Goal: Task Accomplishment & Management: Use online tool/utility

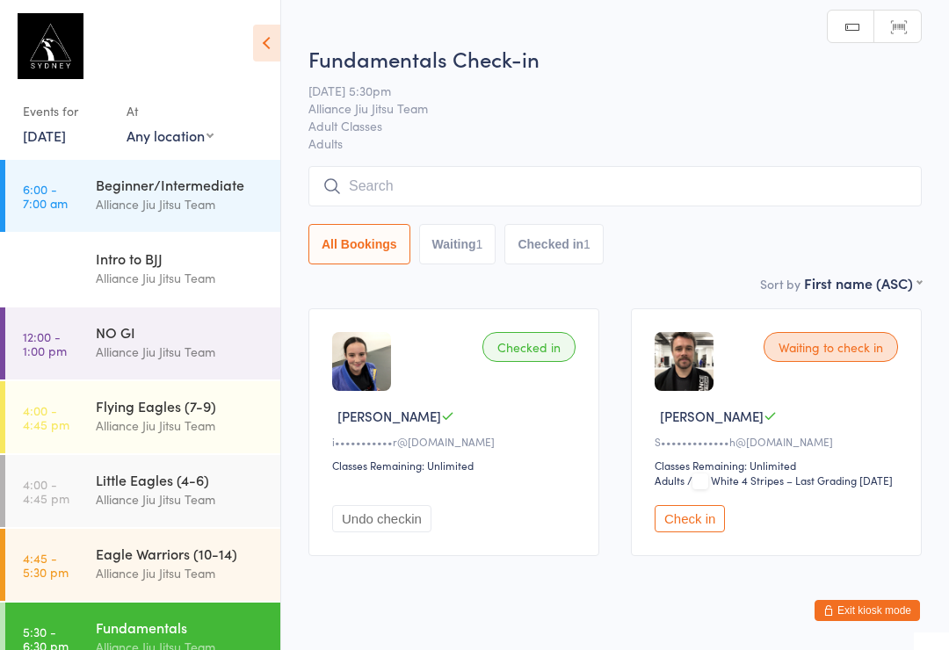
scroll to position [174, 0]
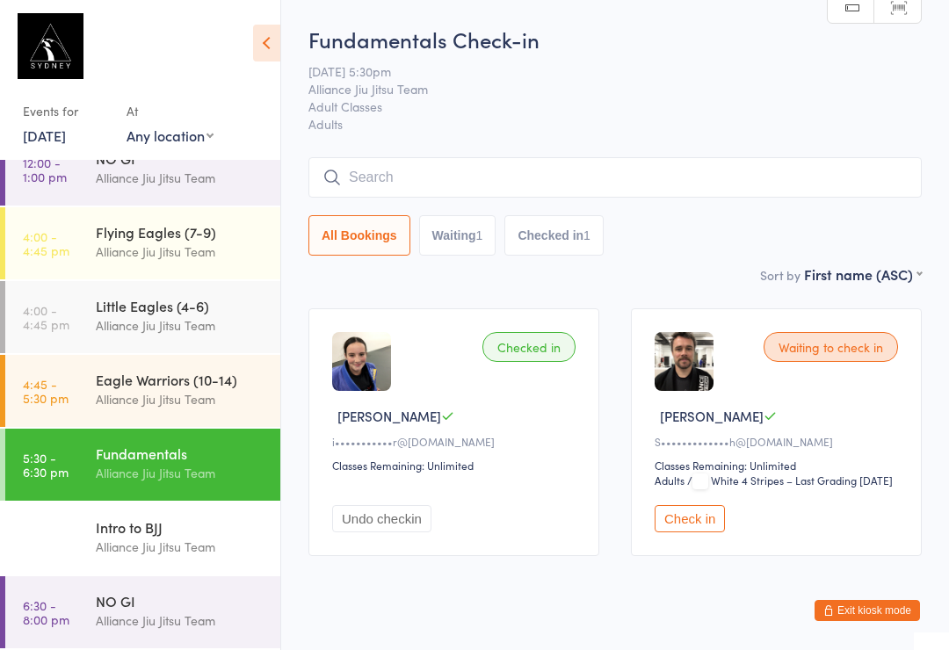
click at [470, 168] on input "search" at bounding box center [614, 177] width 613 height 40
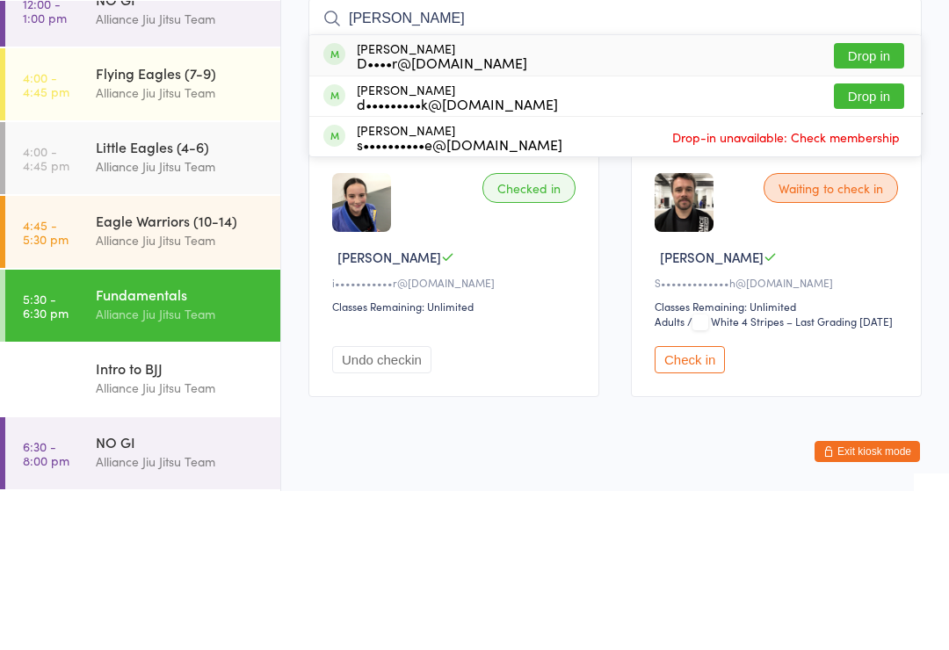
type input "[PERSON_NAME]"
click at [494, 194] on div "[PERSON_NAME] D••••r@[DOMAIN_NAME] Drop in" at bounding box center [615, 214] width 612 height 40
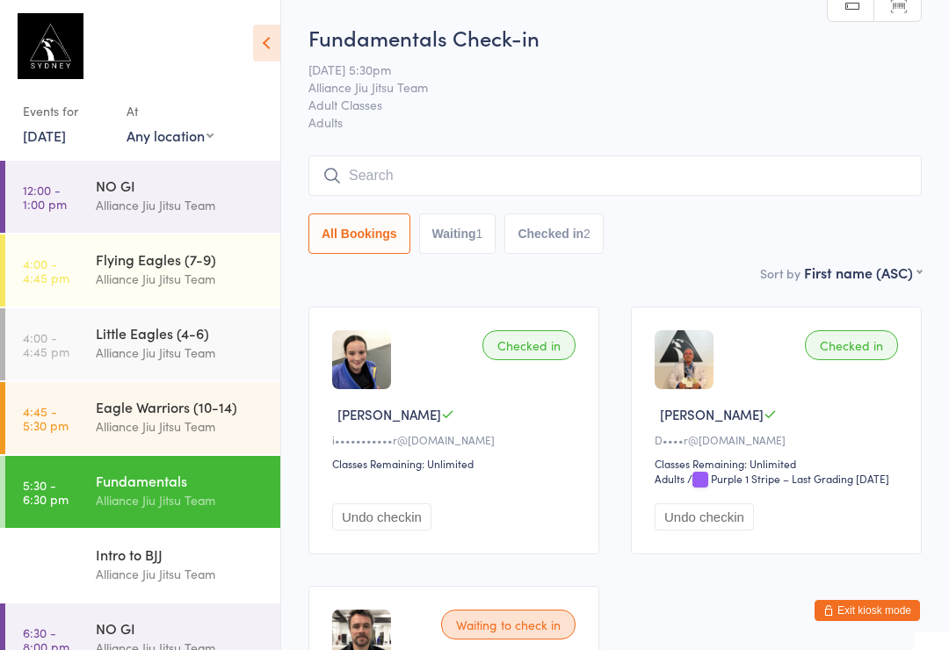
scroll to position [0, 0]
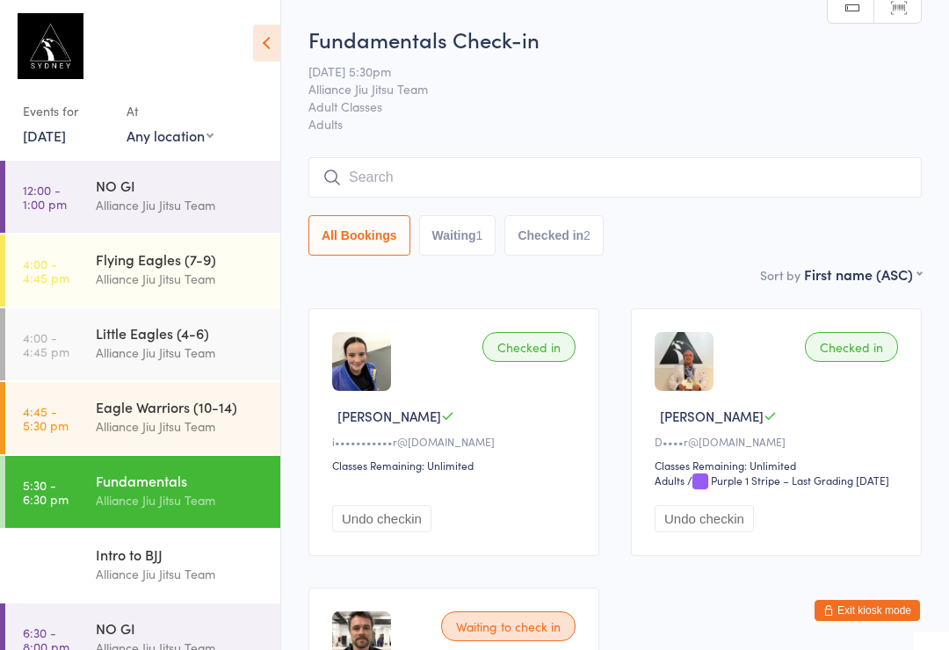
click at [475, 175] on input "search" at bounding box center [614, 177] width 613 height 40
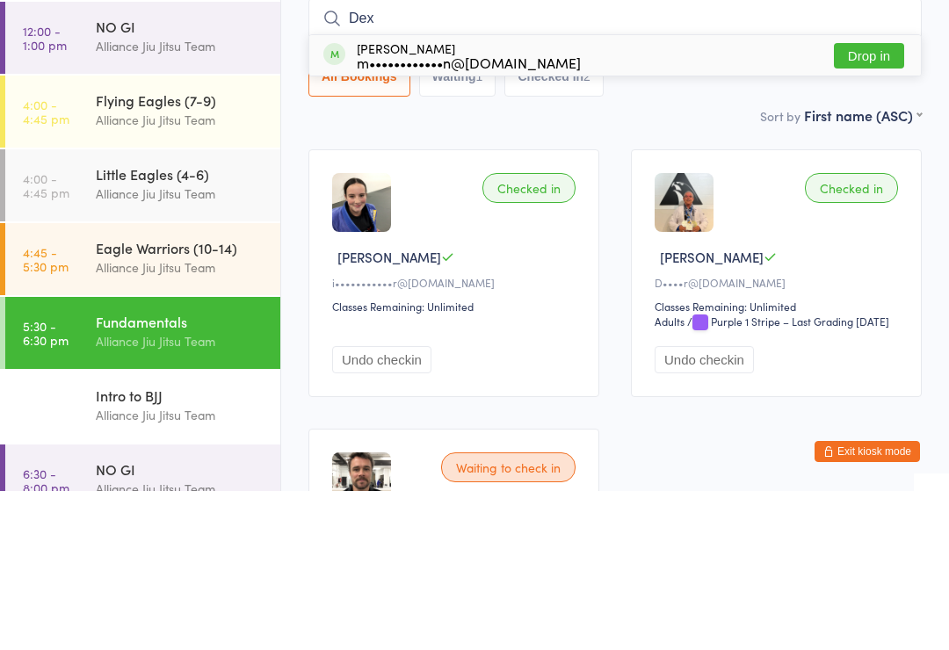
type input "Dex"
click at [881, 202] on button "Drop in" at bounding box center [869, 214] width 70 height 25
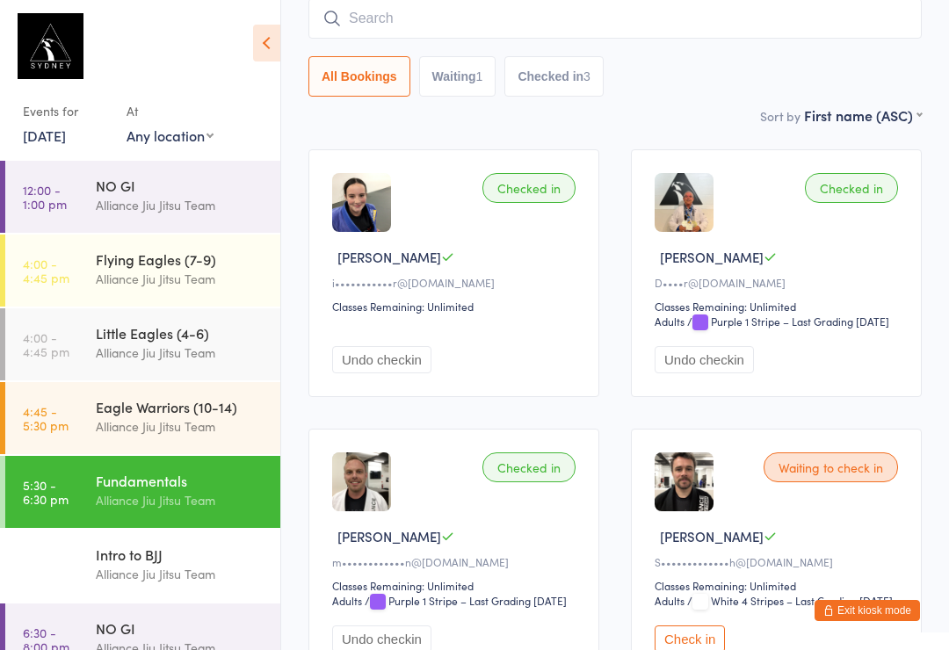
click at [828, 482] on div "Waiting to check in" at bounding box center [831, 468] width 134 height 30
click at [822, 520] on div "Waiting to check in [PERSON_NAME]•••••••••••••h@[DOMAIN_NAME] Classes Remaining…" at bounding box center [776, 553] width 291 height 248
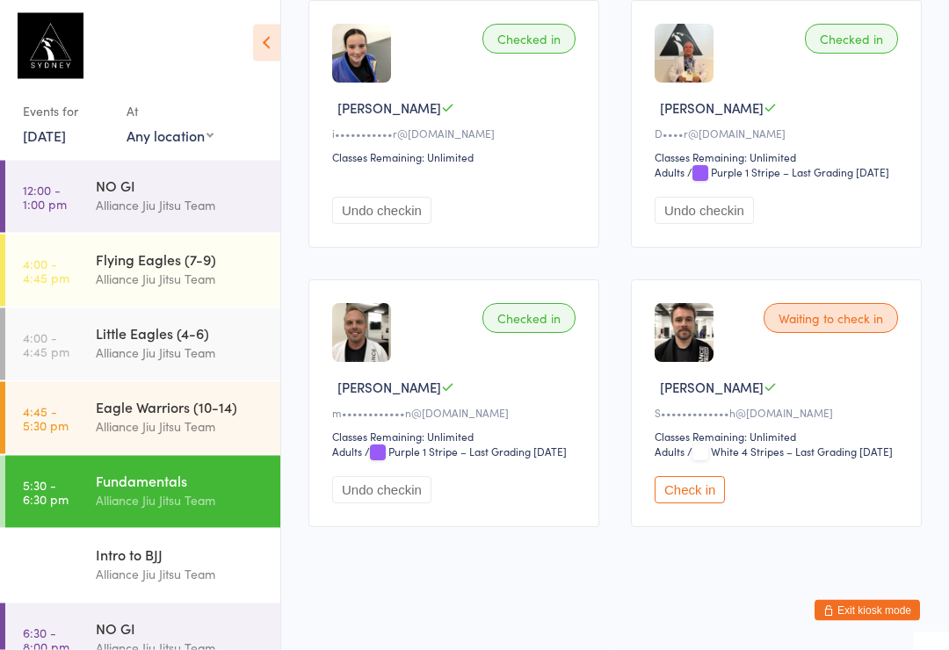
scroll to position [325, 0]
click at [689, 504] on button "Check in" at bounding box center [690, 490] width 70 height 27
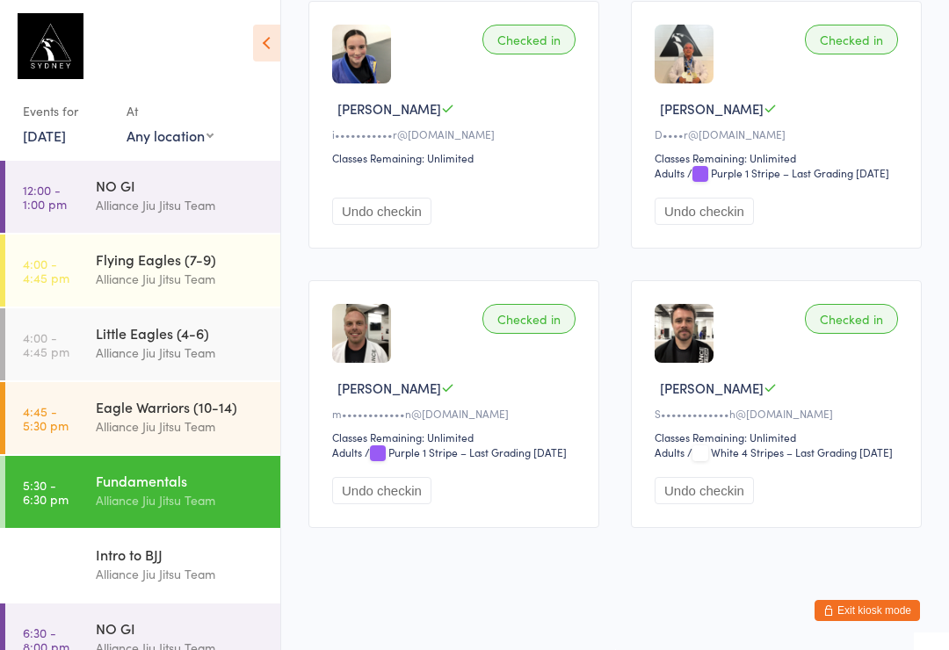
click at [145, 497] on div "Alliance Jiu Jitsu Team" at bounding box center [181, 500] width 170 height 20
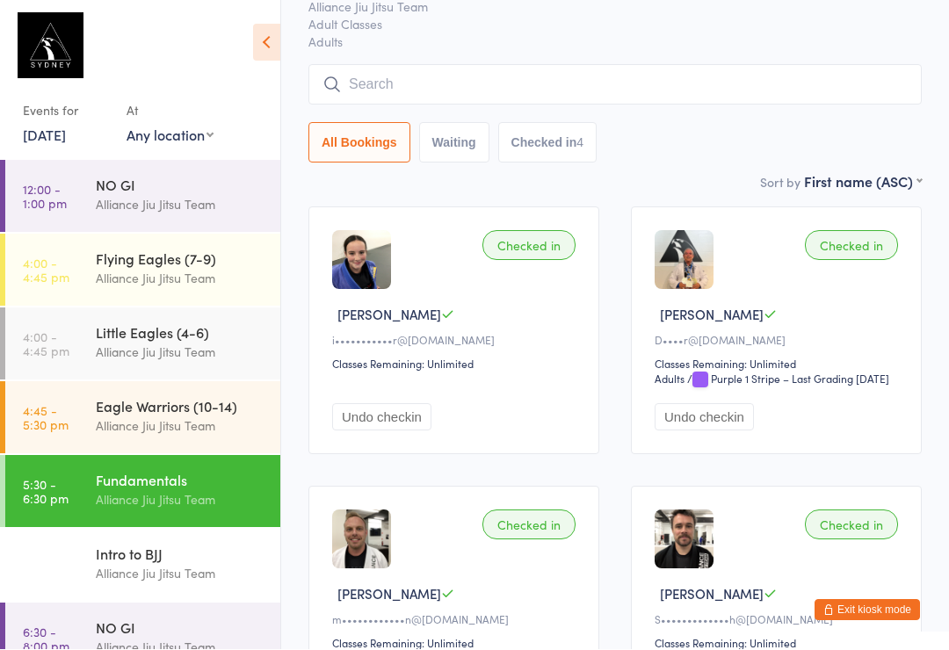
scroll to position [101, 0]
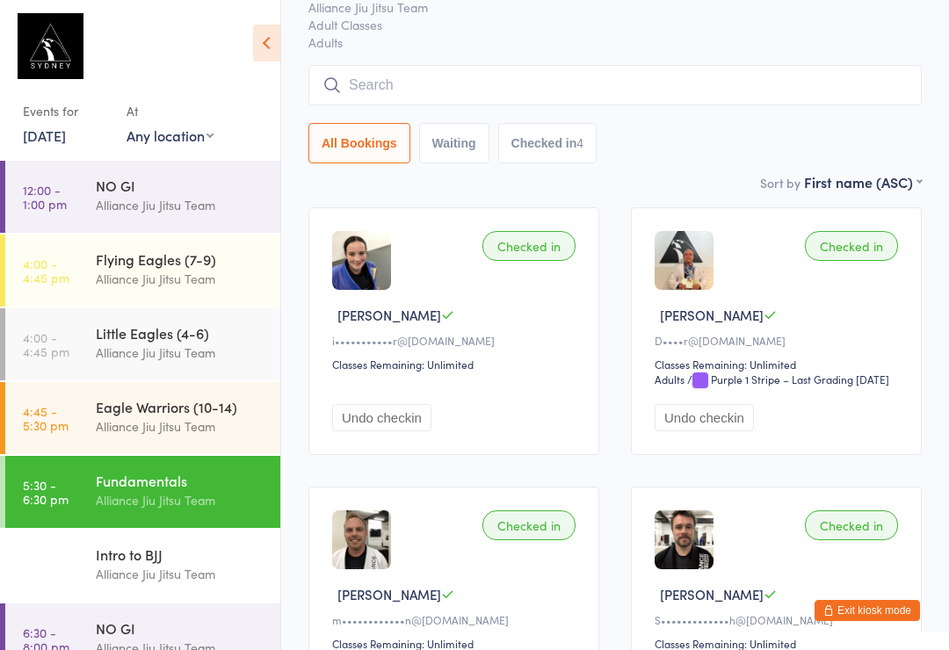
click at [374, 88] on input "search" at bounding box center [614, 85] width 613 height 40
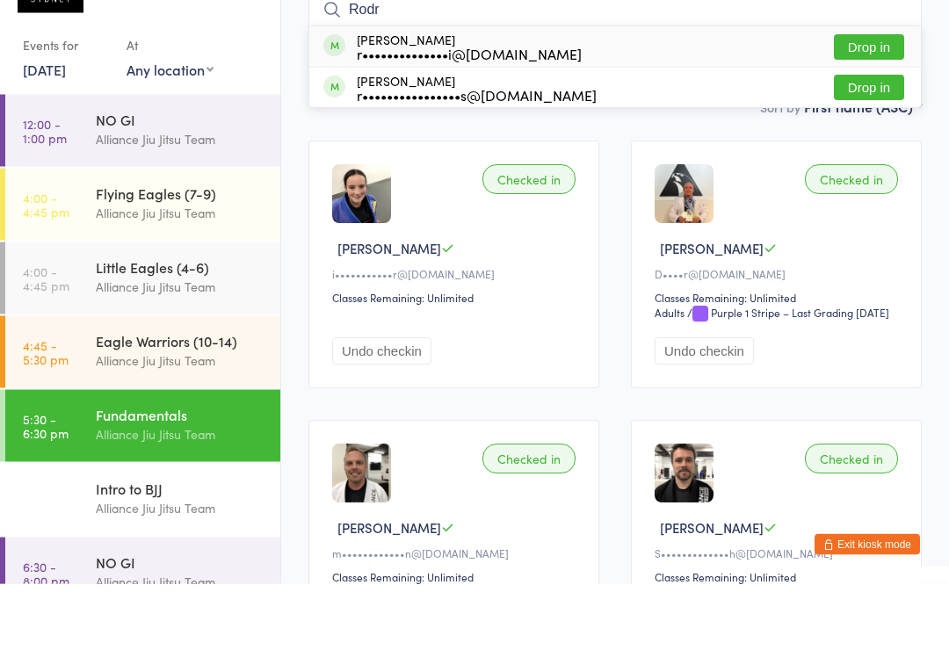
type input "Rodr"
click at [405, 155] on div "r••••••••••••••••s@[DOMAIN_NAME]" at bounding box center [477, 162] width 240 height 14
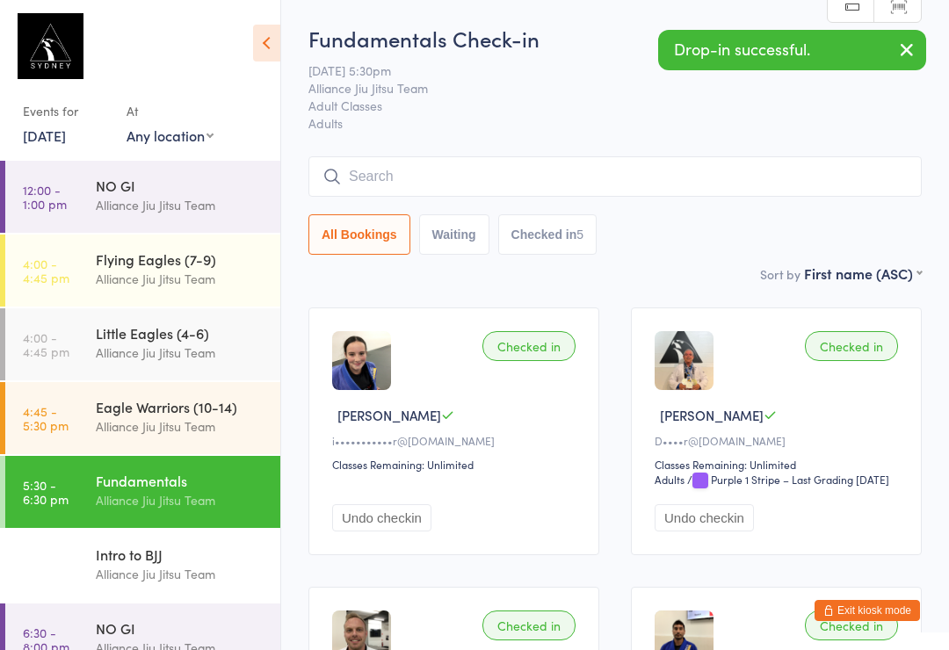
scroll to position [0, 0]
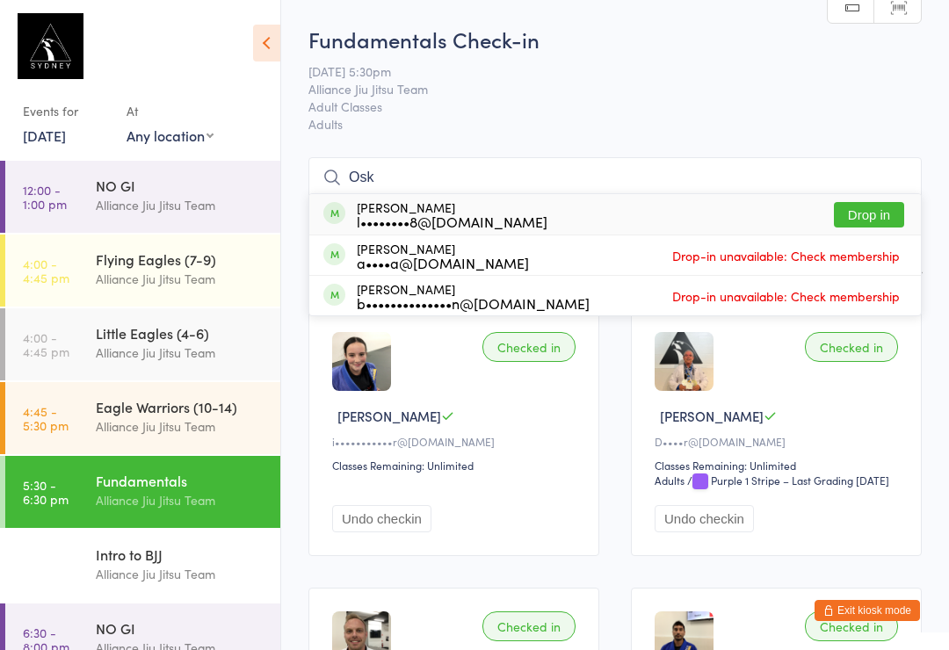
type input "Osk"
click at [482, 210] on div "[PERSON_NAME] l••••••••8@[DOMAIN_NAME]" at bounding box center [452, 214] width 191 height 28
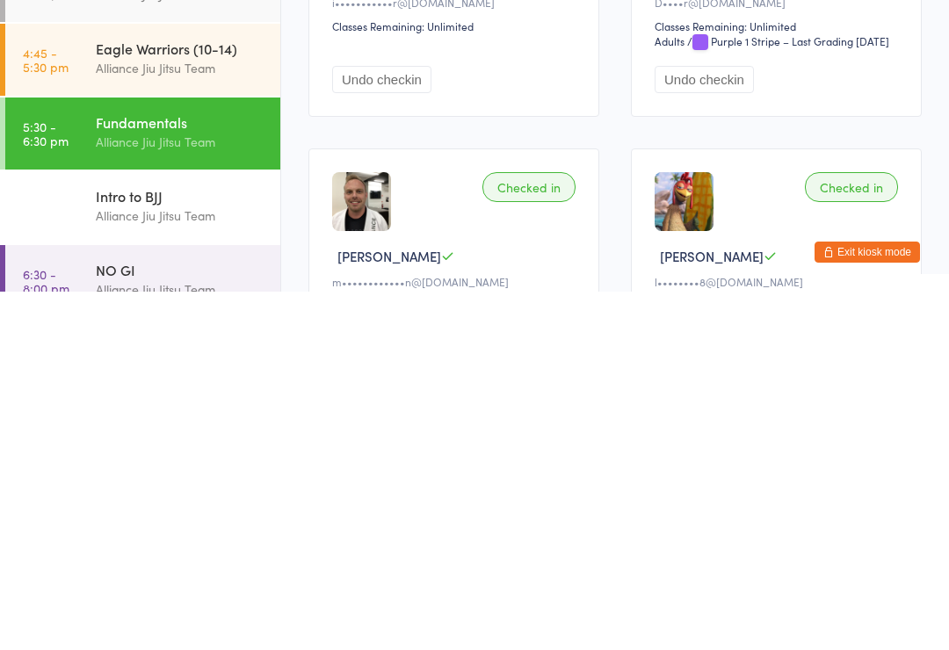
scroll to position [83, 0]
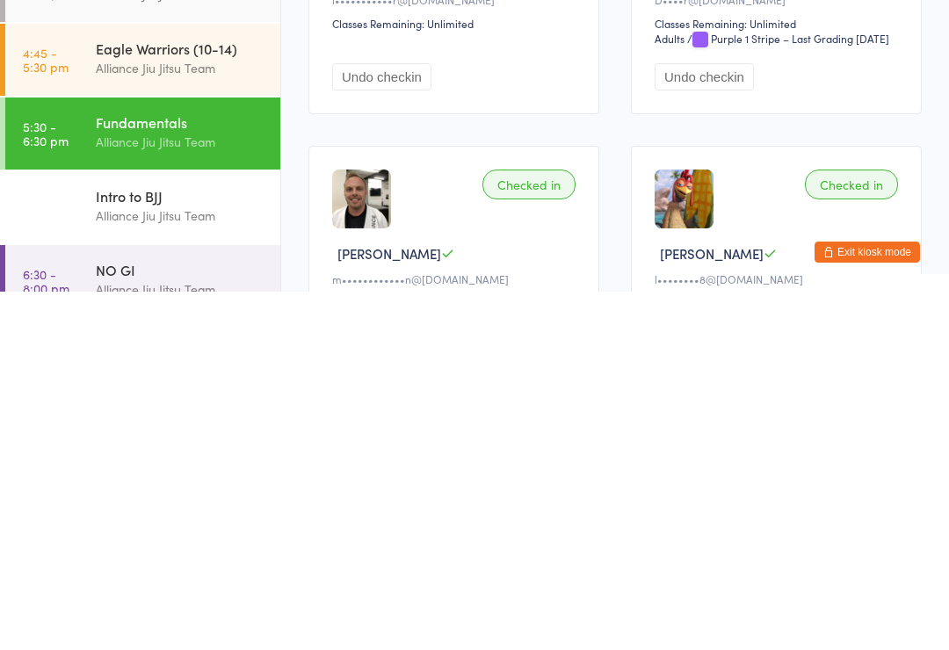
click at [168, 638] on div "Alliance Jiu Jitsu Team" at bounding box center [181, 648] width 170 height 20
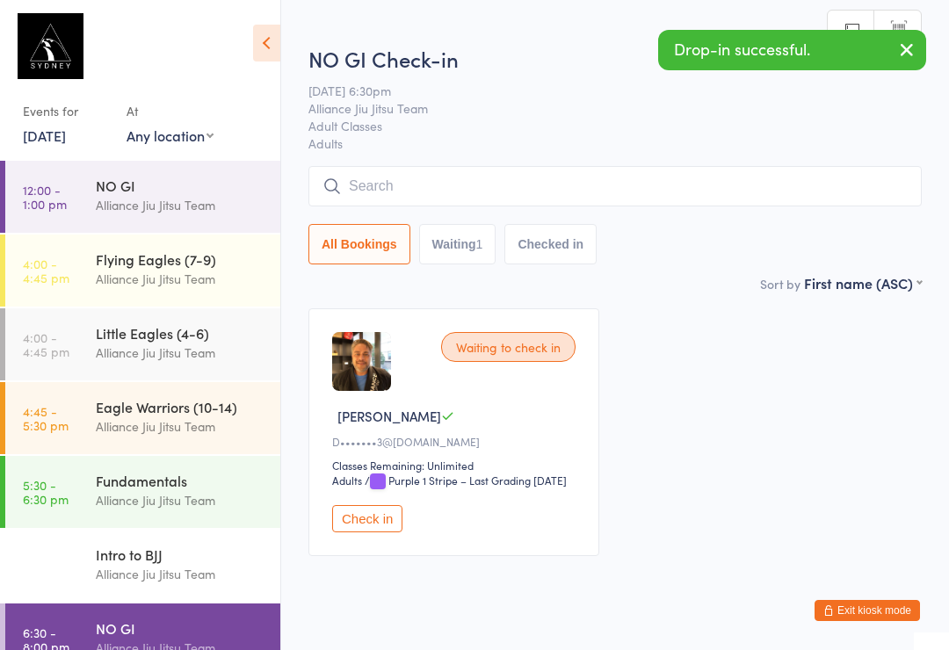
click at [599, 186] on input "search" at bounding box center [614, 186] width 613 height 40
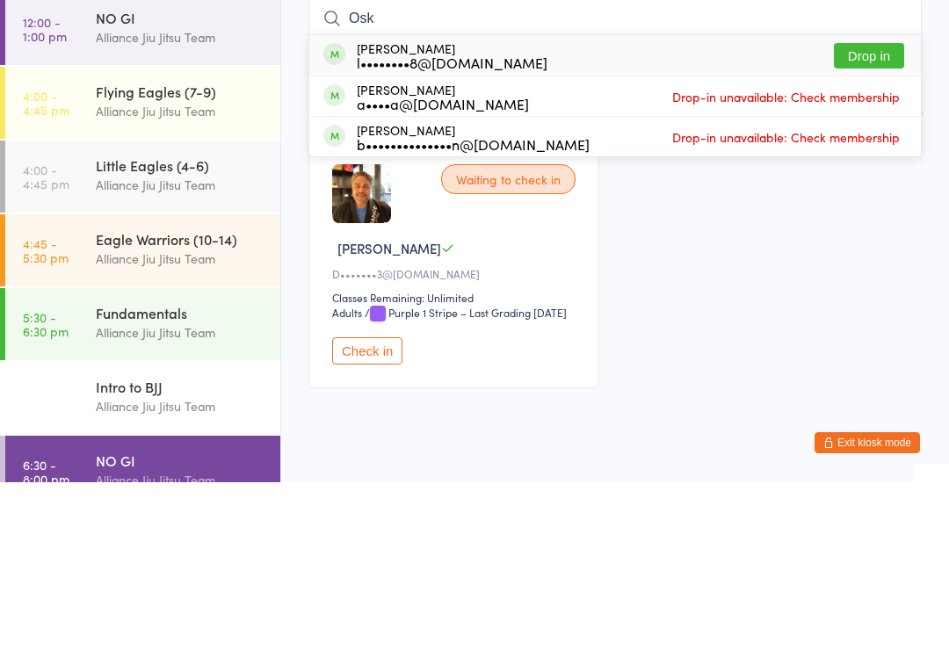
type input "Osk"
click at [861, 211] on button "Drop in" at bounding box center [869, 223] width 70 height 25
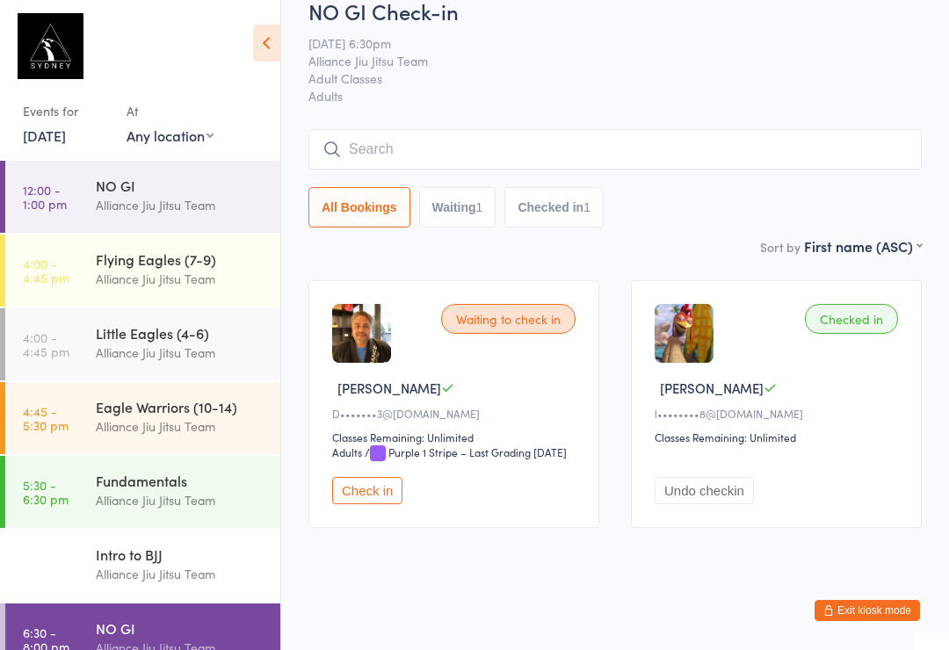
click at [397, 477] on button "Check in" at bounding box center [367, 490] width 70 height 27
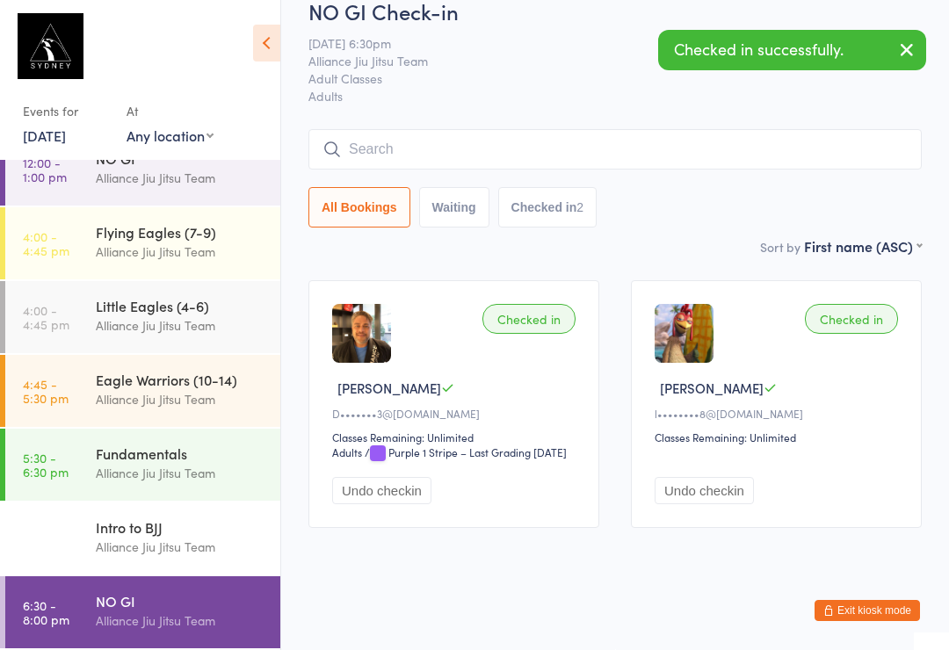
scroll to position [174, 0]
click at [189, 463] on div "Fundamentals" at bounding box center [181, 453] width 170 height 19
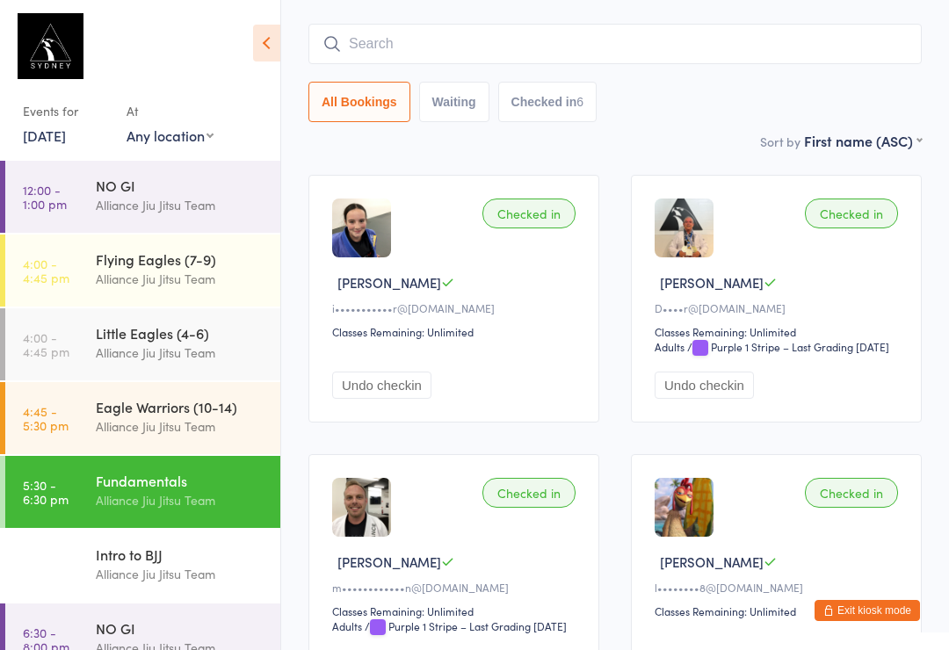
scroll to position [138, 0]
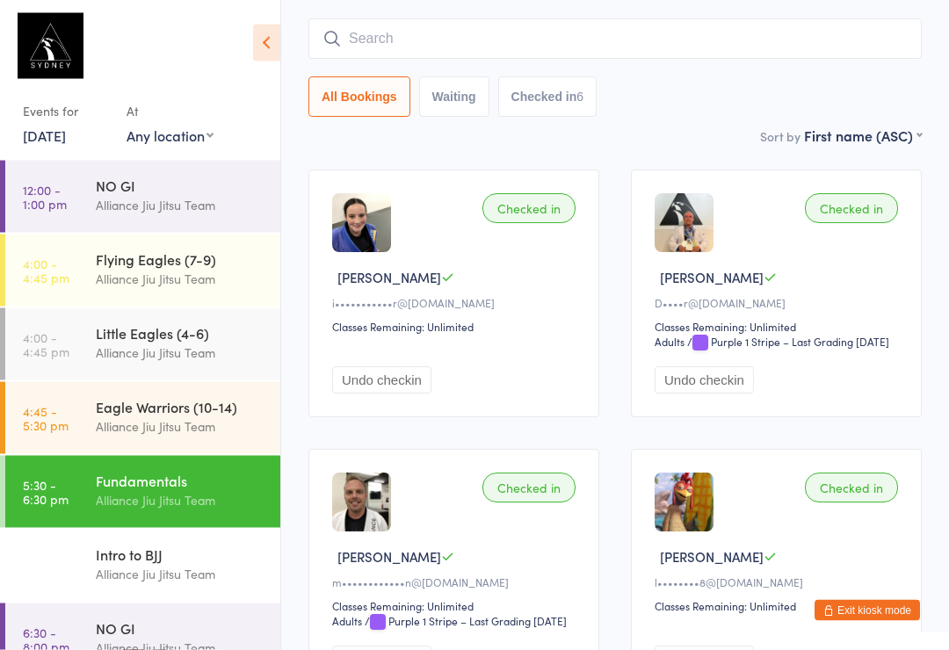
click at [491, 52] on input "search" at bounding box center [614, 39] width 613 height 40
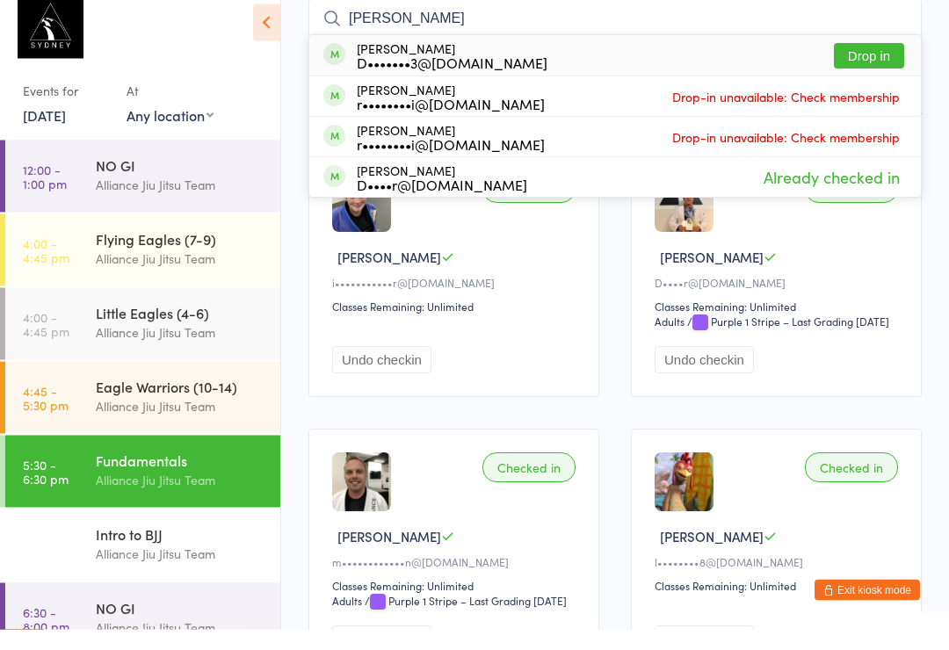
type input "[PERSON_NAME]"
click at [873, 64] on button "Drop in" at bounding box center [869, 76] width 70 height 25
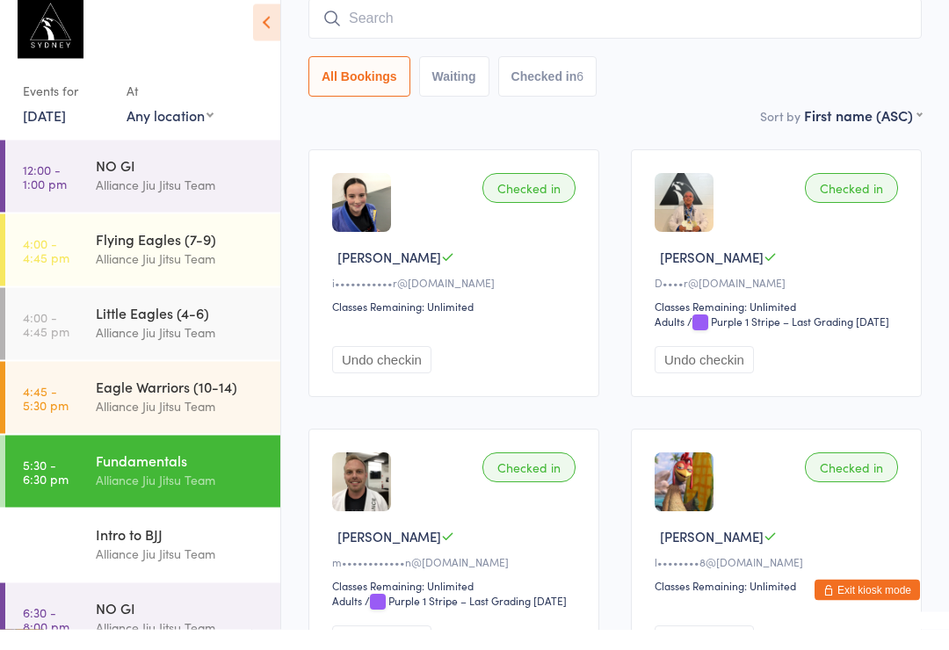
scroll to position [159, 0]
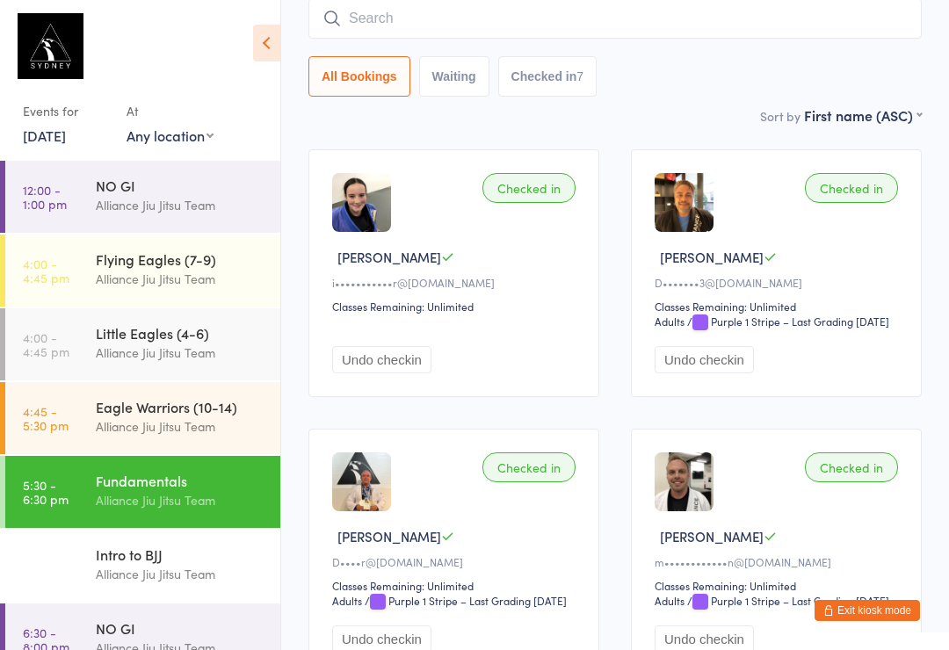
click at [711, 33] on input "search" at bounding box center [614, 18] width 613 height 40
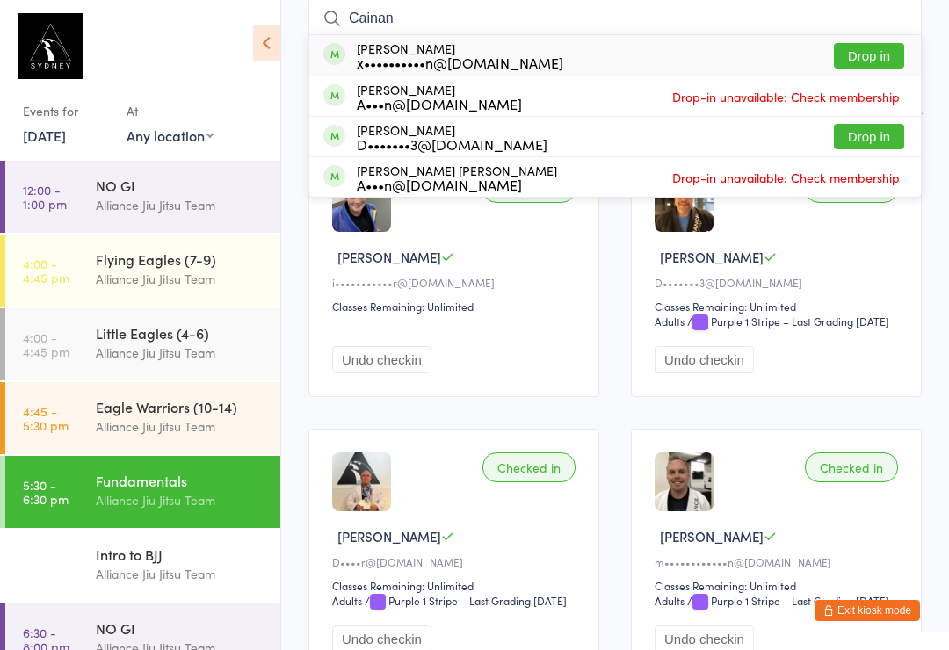
type input "Cainan"
click at [517, 66] on div "x••••••••••n@[DOMAIN_NAME]" at bounding box center [460, 62] width 207 height 14
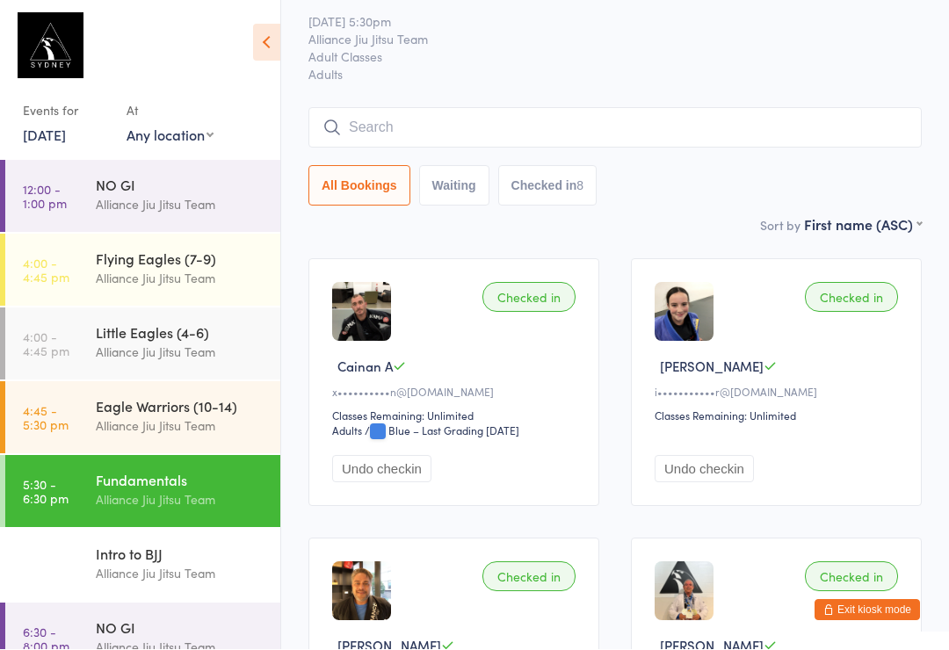
scroll to position [51, 0]
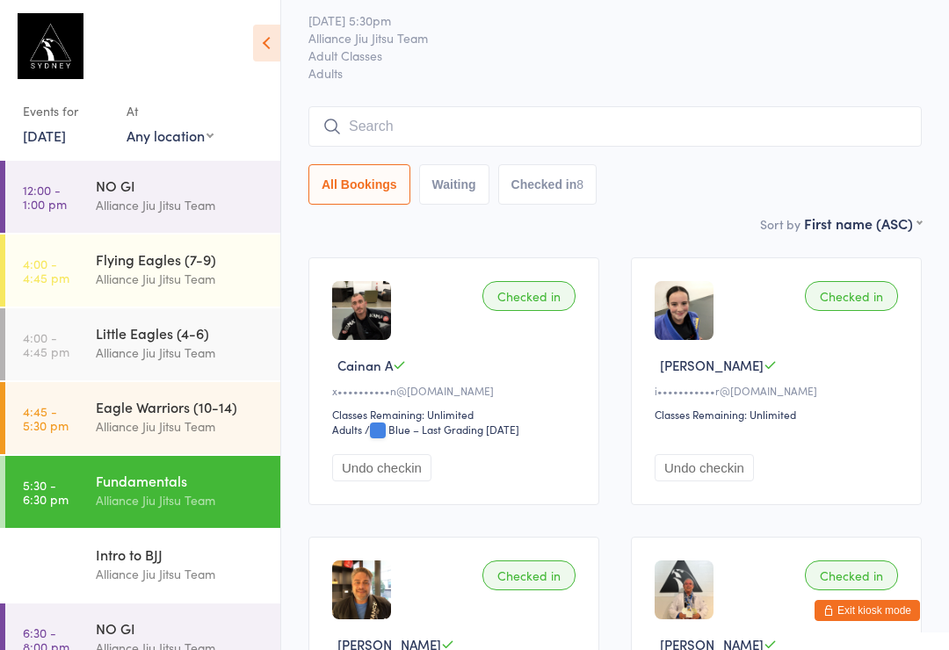
click at [156, 504] on div "Alliance Jiu Jitsu Team" at bounding box center [181, 500] width 170 height 20
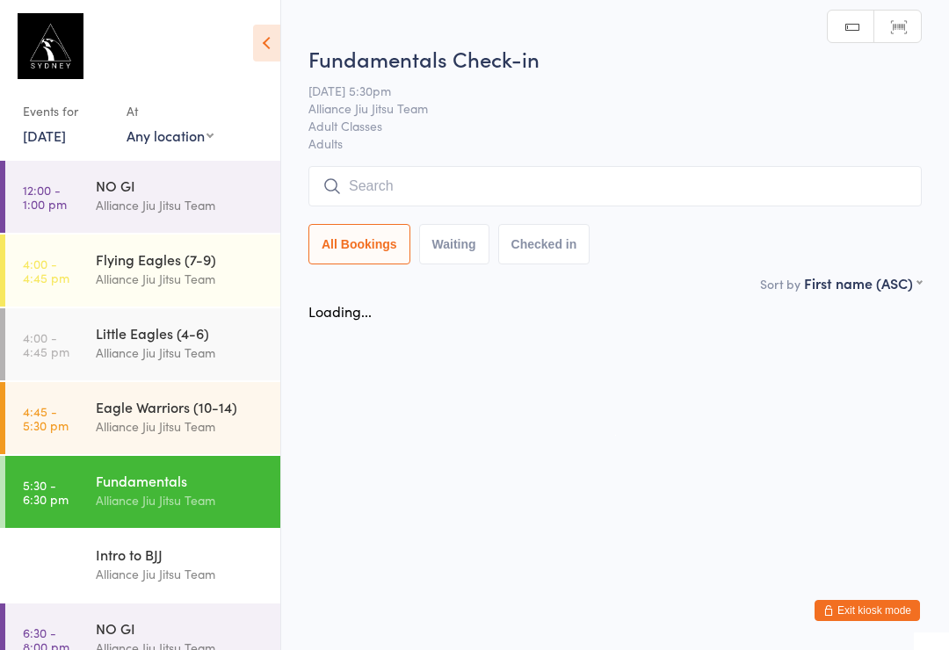
scroll to position [0, 0]
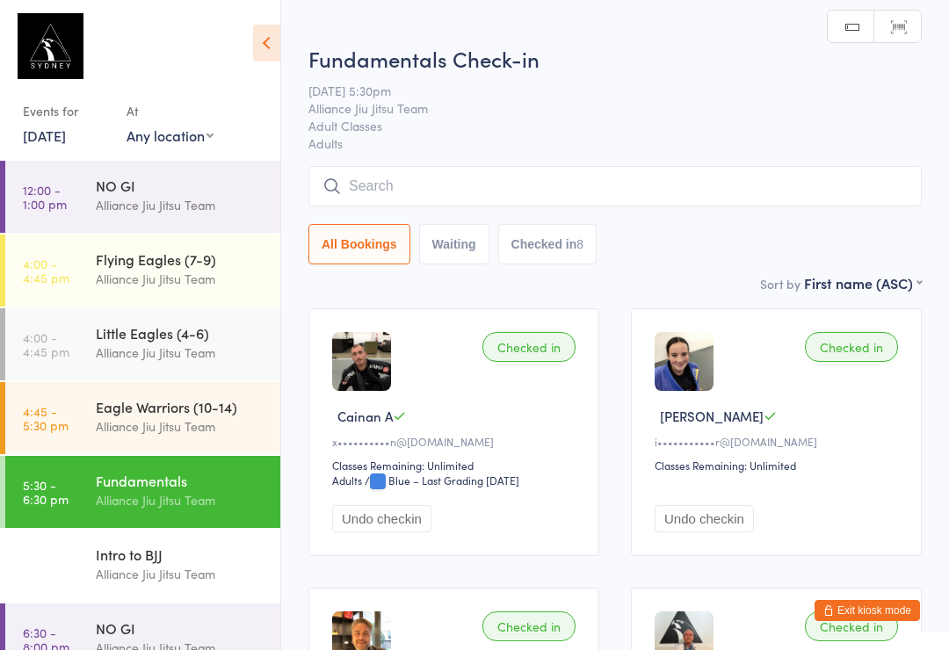
click at [584, 180] on input "search" at bounding box center [614, 186] width 613 height 40
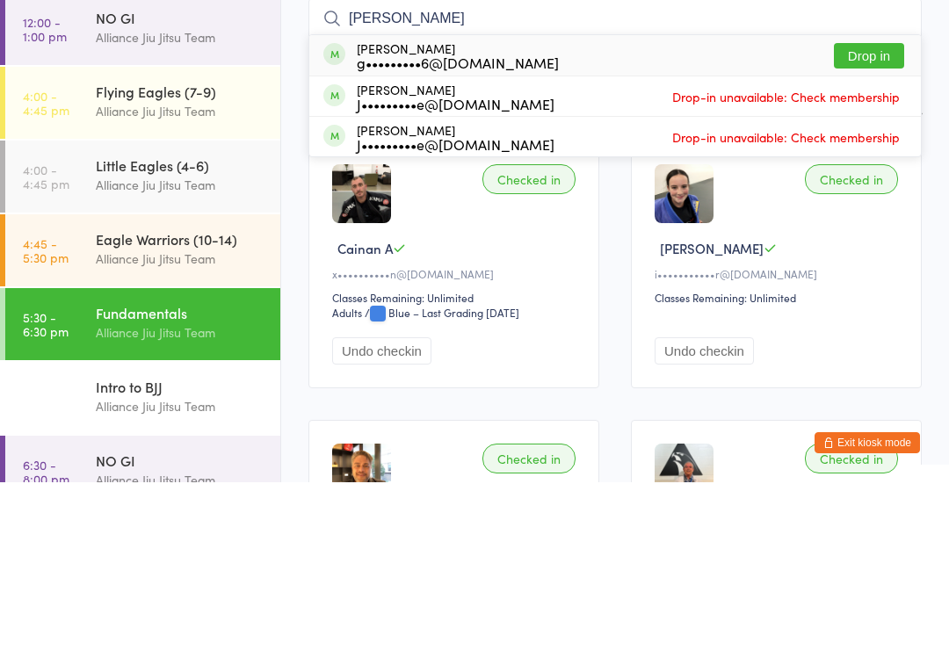
type input "[PERSON_NAME]"
click at [890, 211] on button "Drop in" at bounding box center [869, 223] width 70 height 25
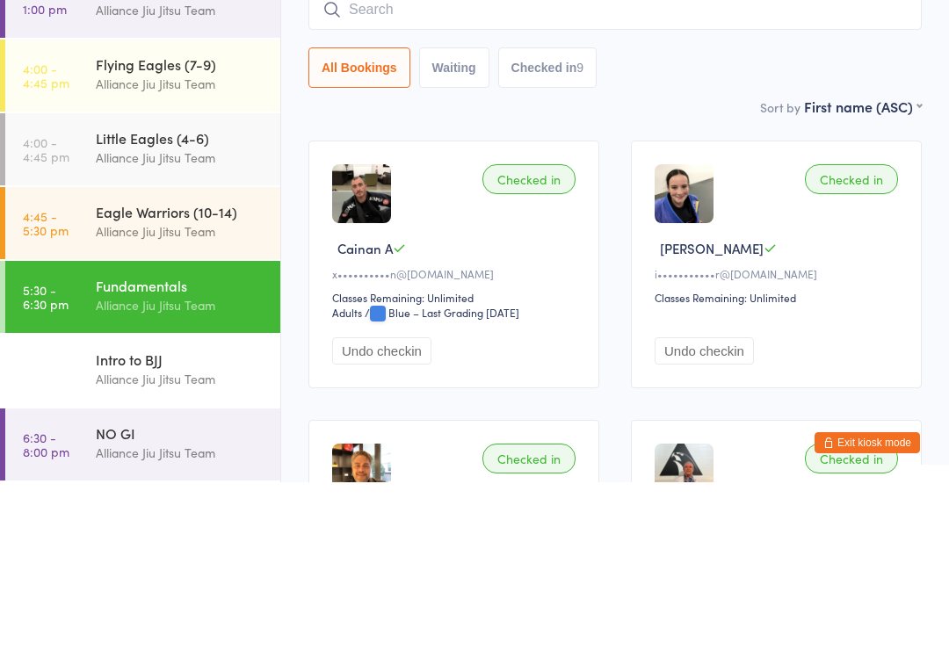
scroll to position [168, 0]
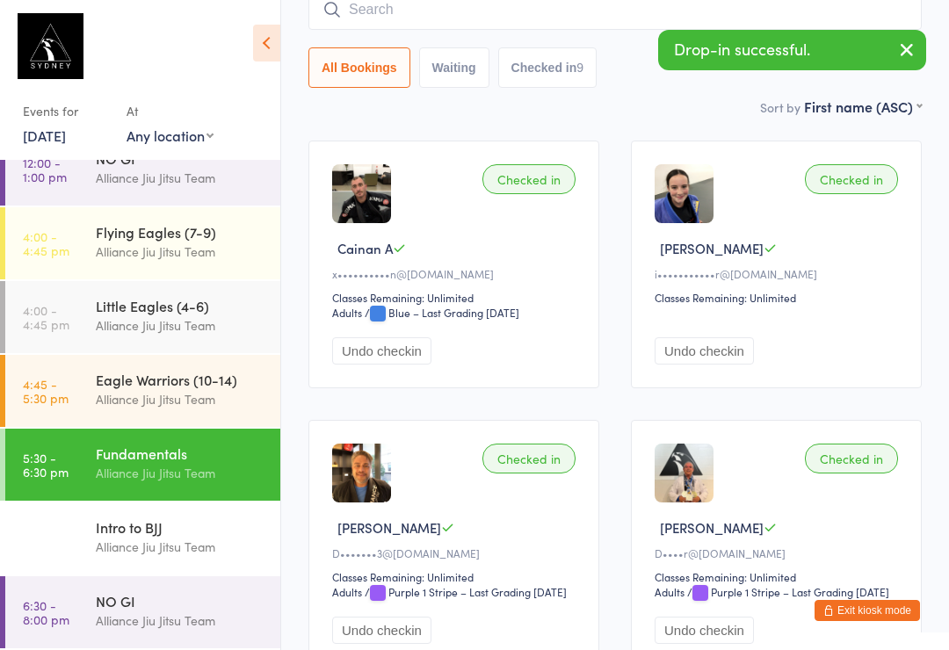
click at [134, 614] on div "Alliance Jiu Jitsu Team" at bounding box center [181, 621] width 170 height 20
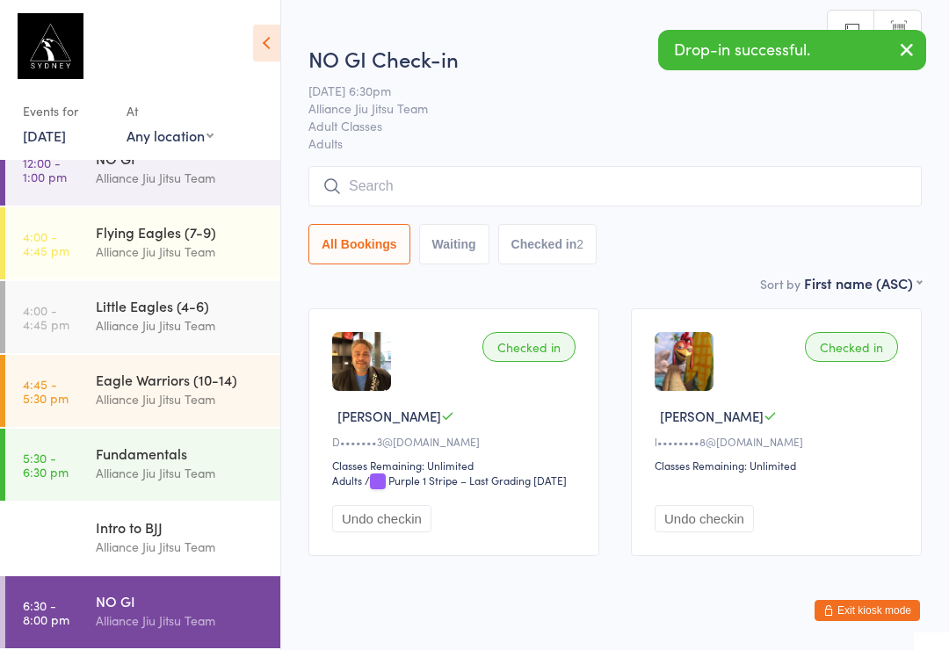
click at [589, 179] on input "search" at bounding box center [614, 186] width 613 height 40
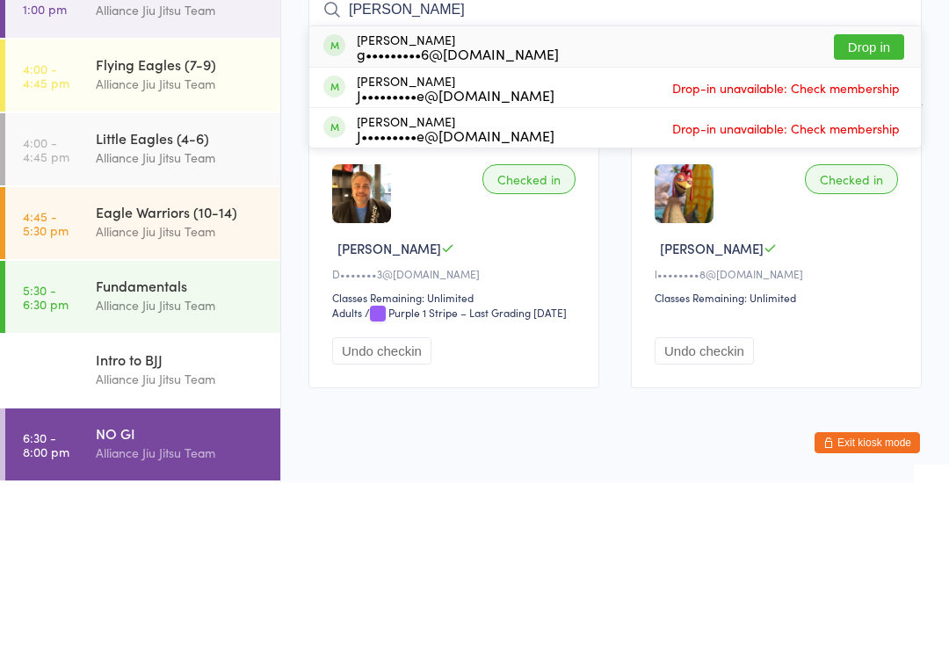
type input "[PERSON_NAME]"
click at [882, 202] on button "Drop in" at bounding box center [869, 214] width 70 height 25
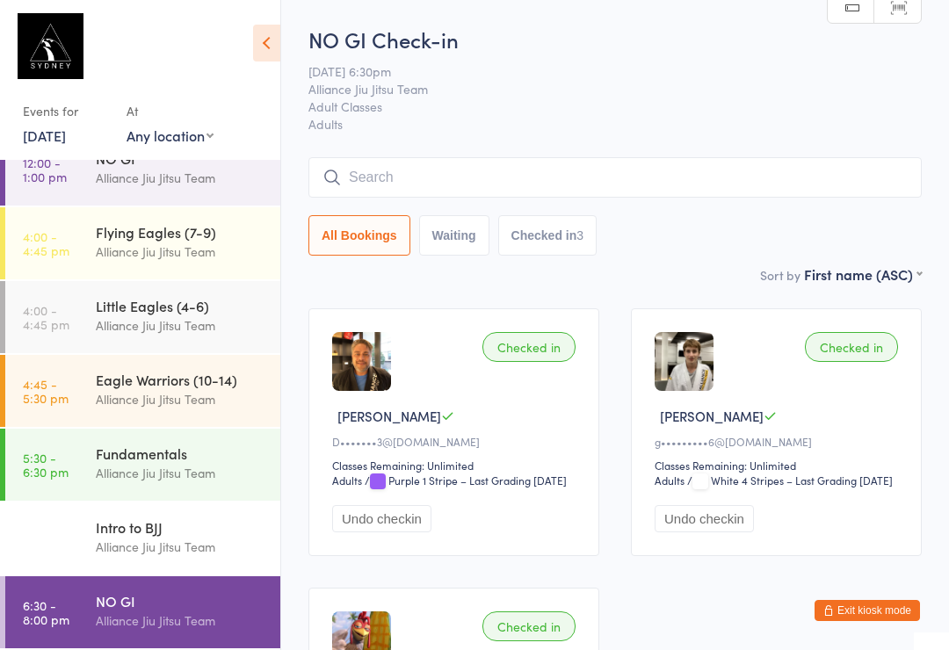
click at [571, 168] on input "search" at bounding box center [614, 177] width 613 height 40
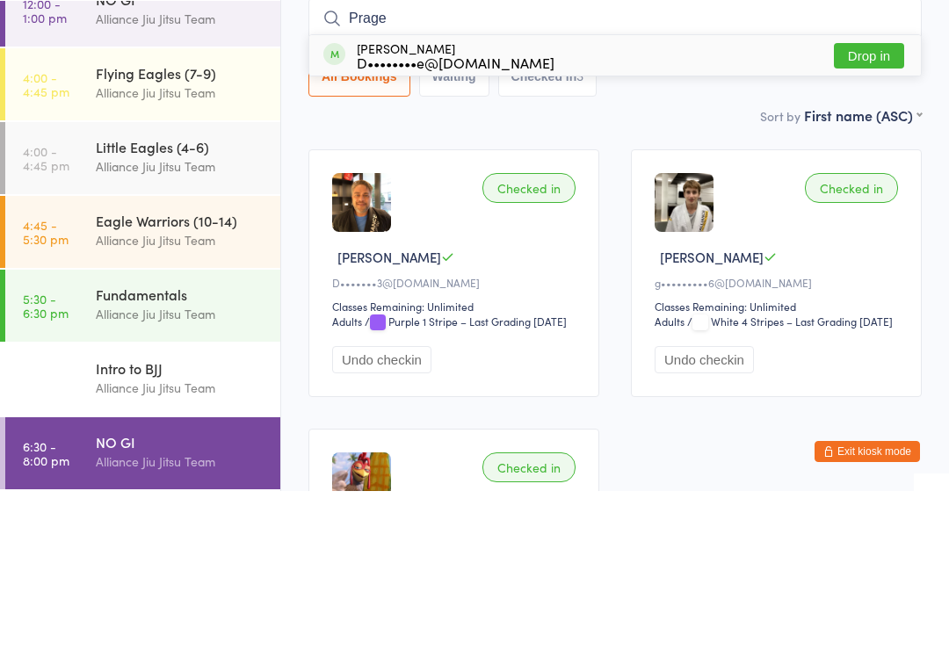
type input "Prage"
click at [874, 202] on button "Drop in" at bounding box center [869, 214] width 70 height 25
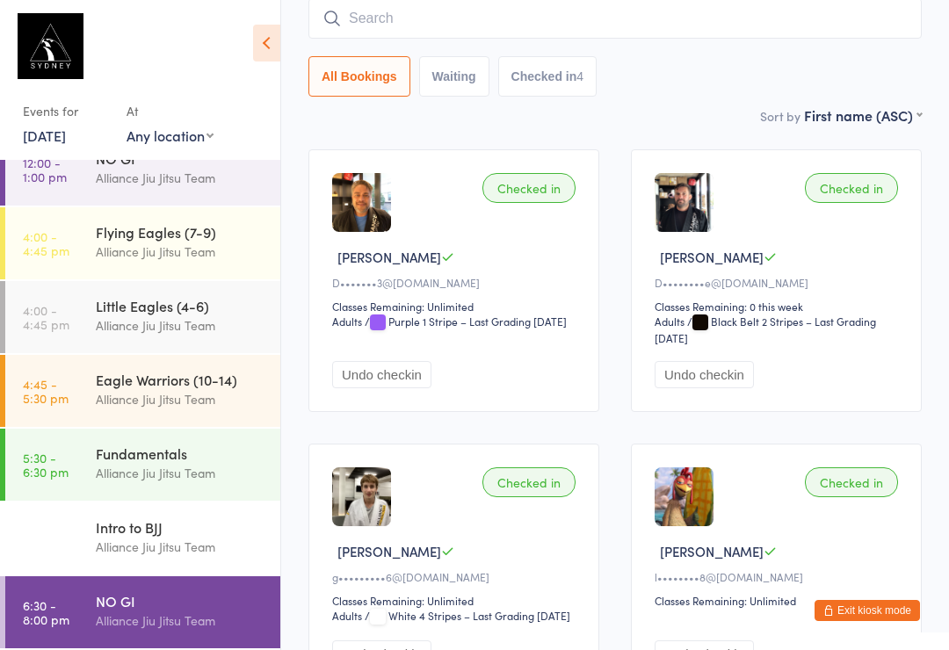
click at [82, 441] on link "5:30 - 6:30 pm Fundamentals Alliance Jiu Jitsu Team" at bounding box center [142, 465] width 275 height 72
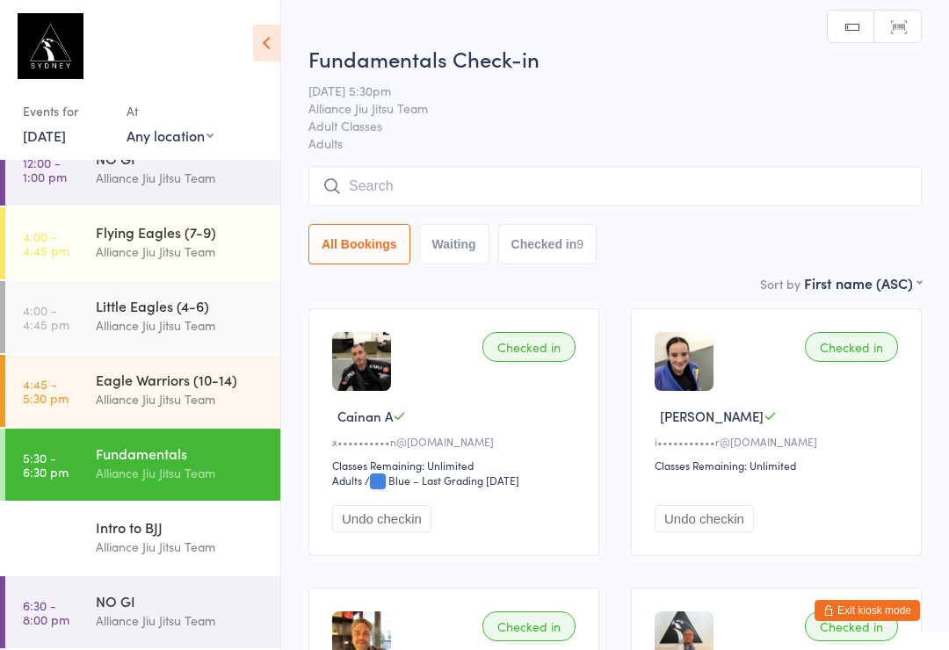
click at [372, 170] on input "search" at bounding box center [614, 186] width 613 height 40
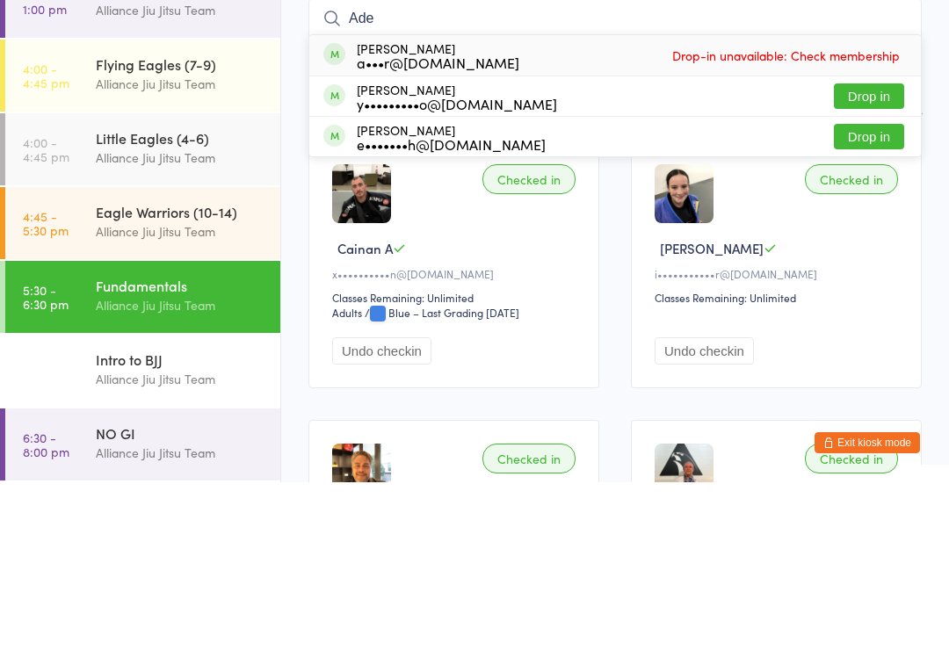
type input "Ade"
click at [855, 292] on button "Drop in" at bounding box center [869, 304] width 70 height 25
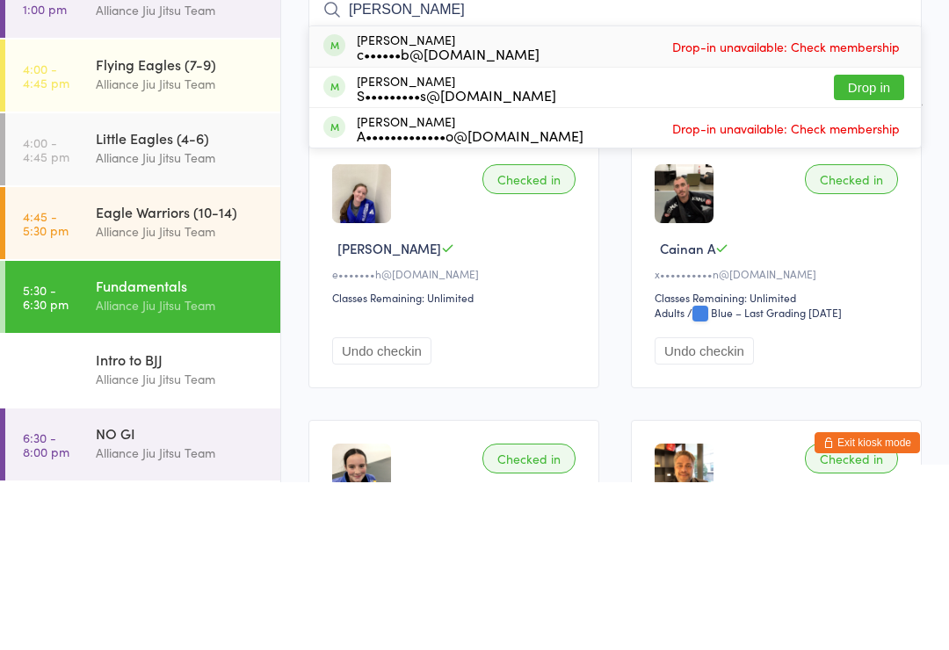
type input "[PERSON_NAME]"
click at [858, 243] on button "Drop in" at bounding box center [869, 255] width 70 height 25
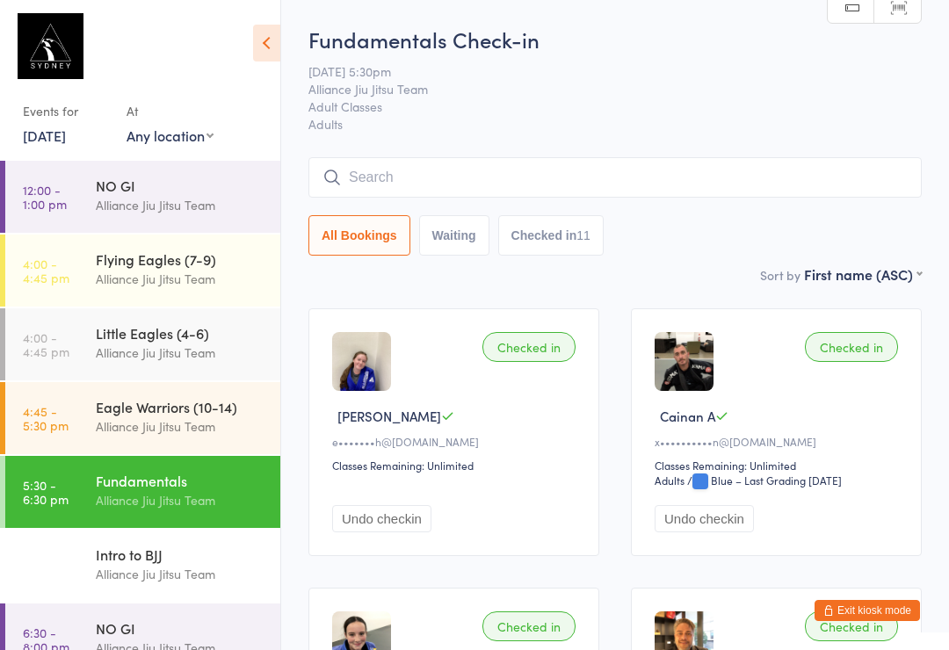
click at [405, 170] on input "search" at bounding box center [614, 177] width 613 height 40
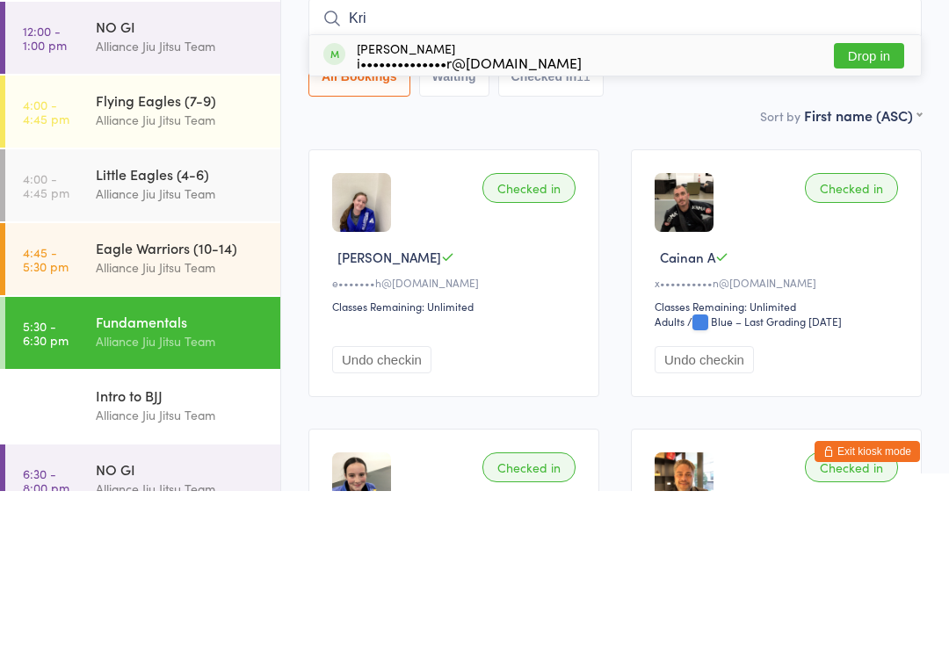
type input "Kri"
click at [866, 202] on button "Drop in" at bounding box center [869, 214] width 70 height 25
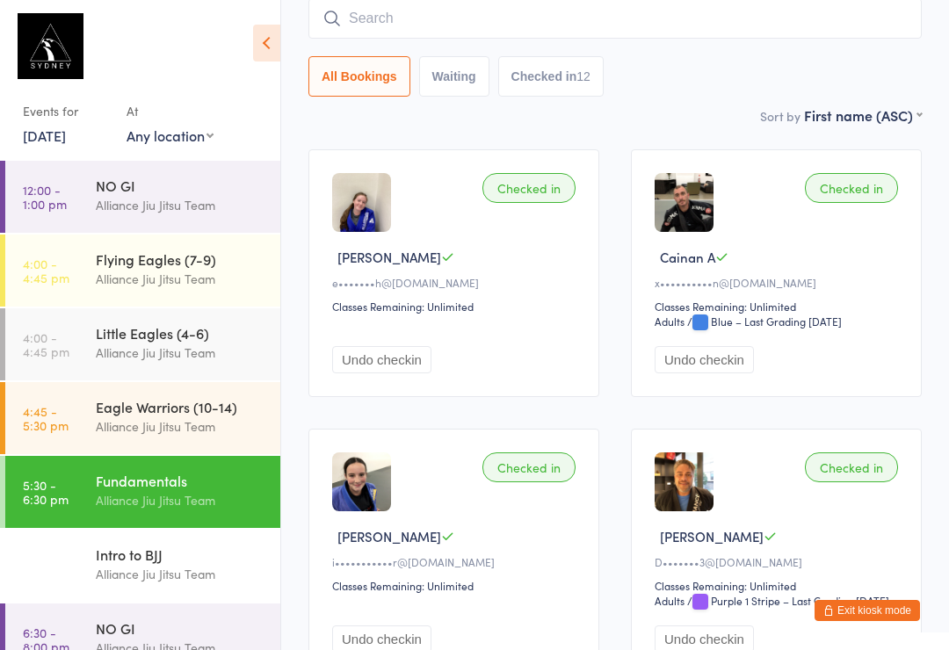
click at [603, 24] on input "search" at bounding box center [614, 18] width 613 height 40
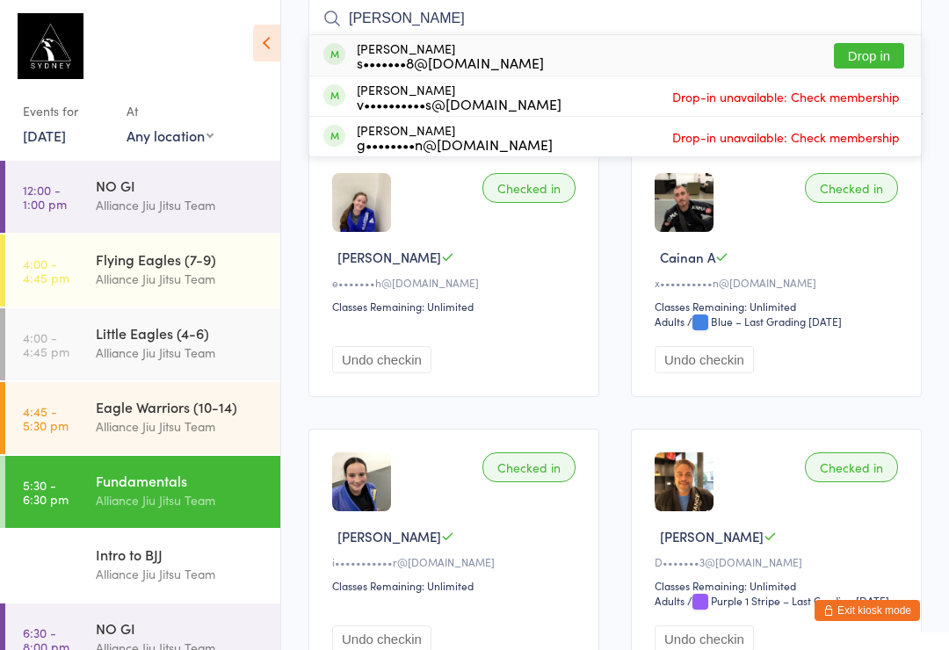
type input "[PERSON_NAME]"
click at [872, 68] on button "Drop in" at bounding box center [869, 55] width 70 height 25
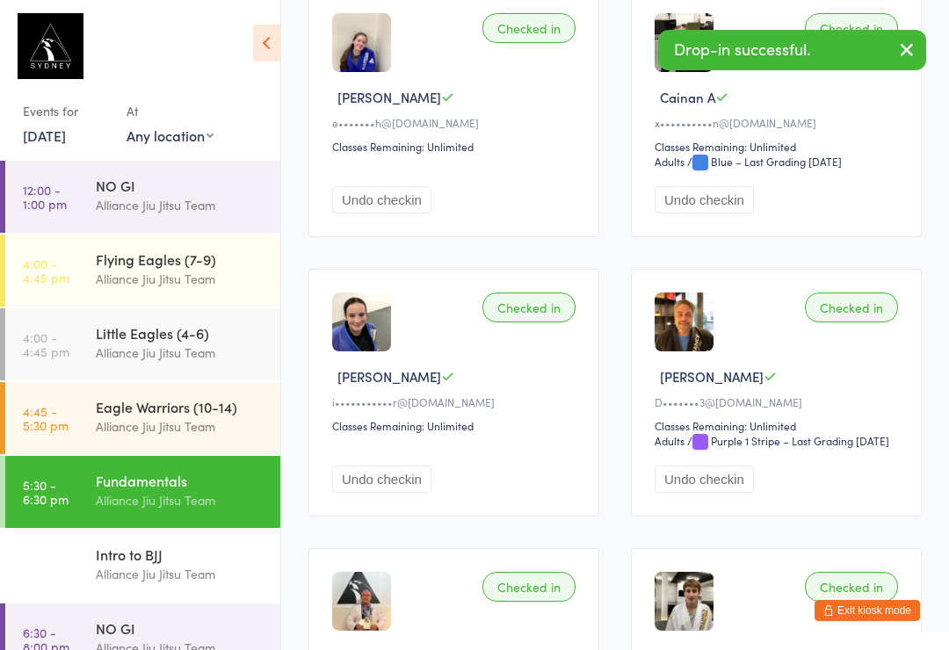
scroll to position [326, 0]
